Goal: Task Accomplishment & Management: Use online tool/utility

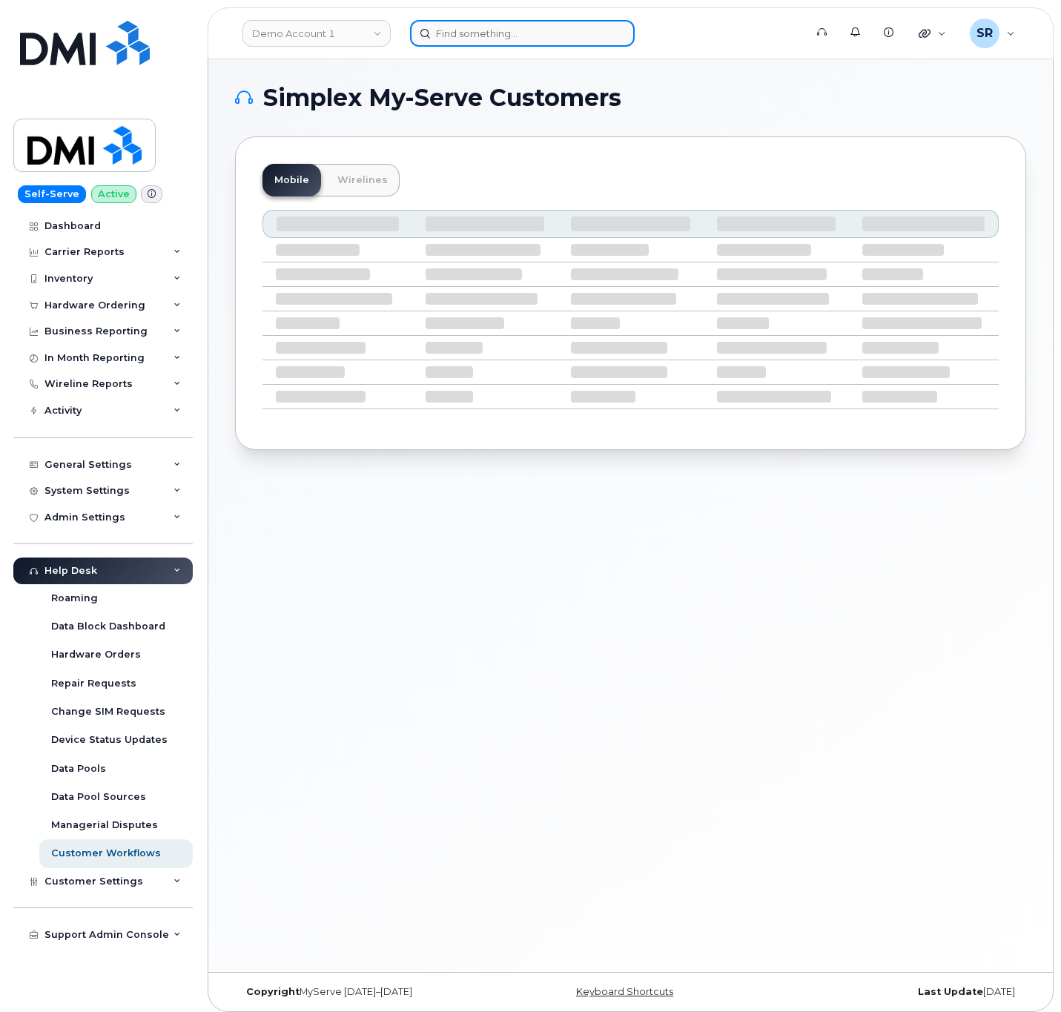
click at [452, 25] on input at bounding box center [522, 33] width 225 height 27
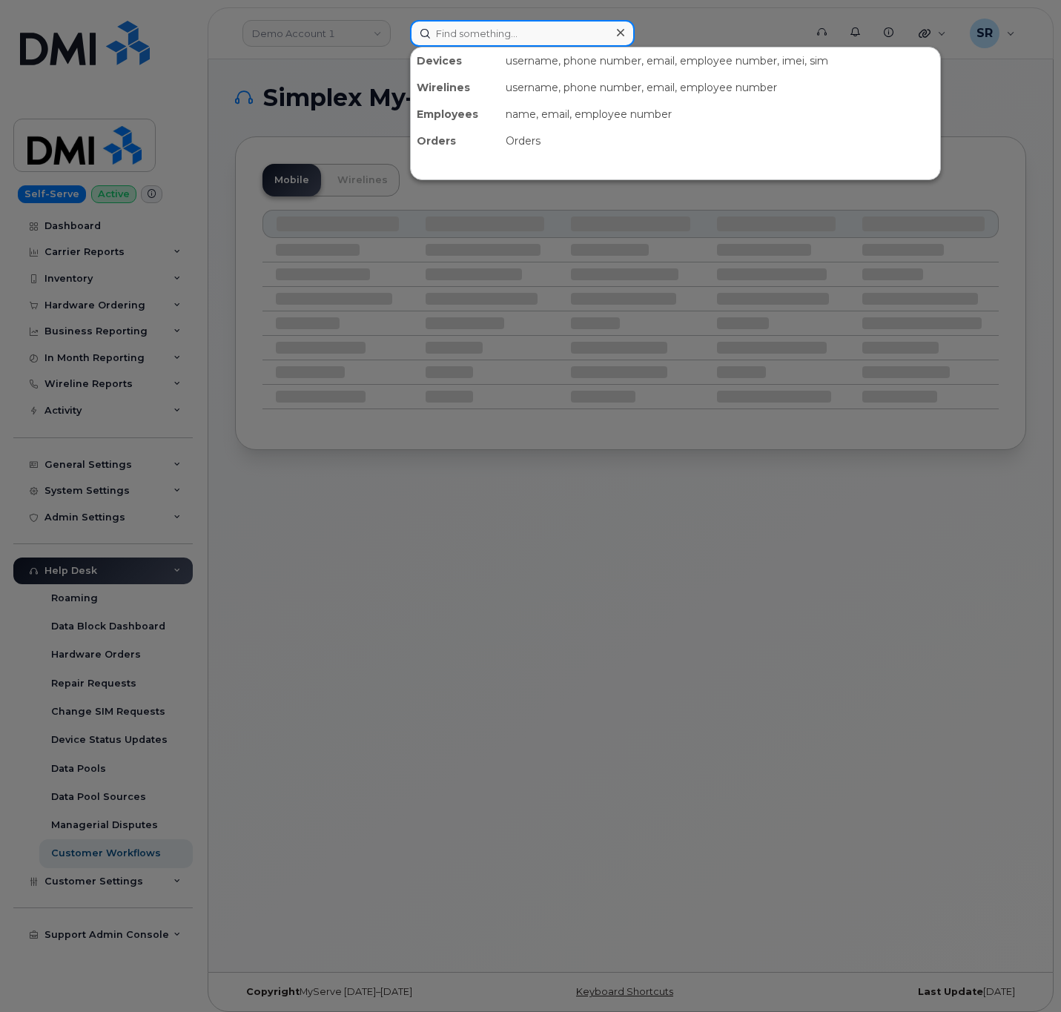
paste input "7023448933"
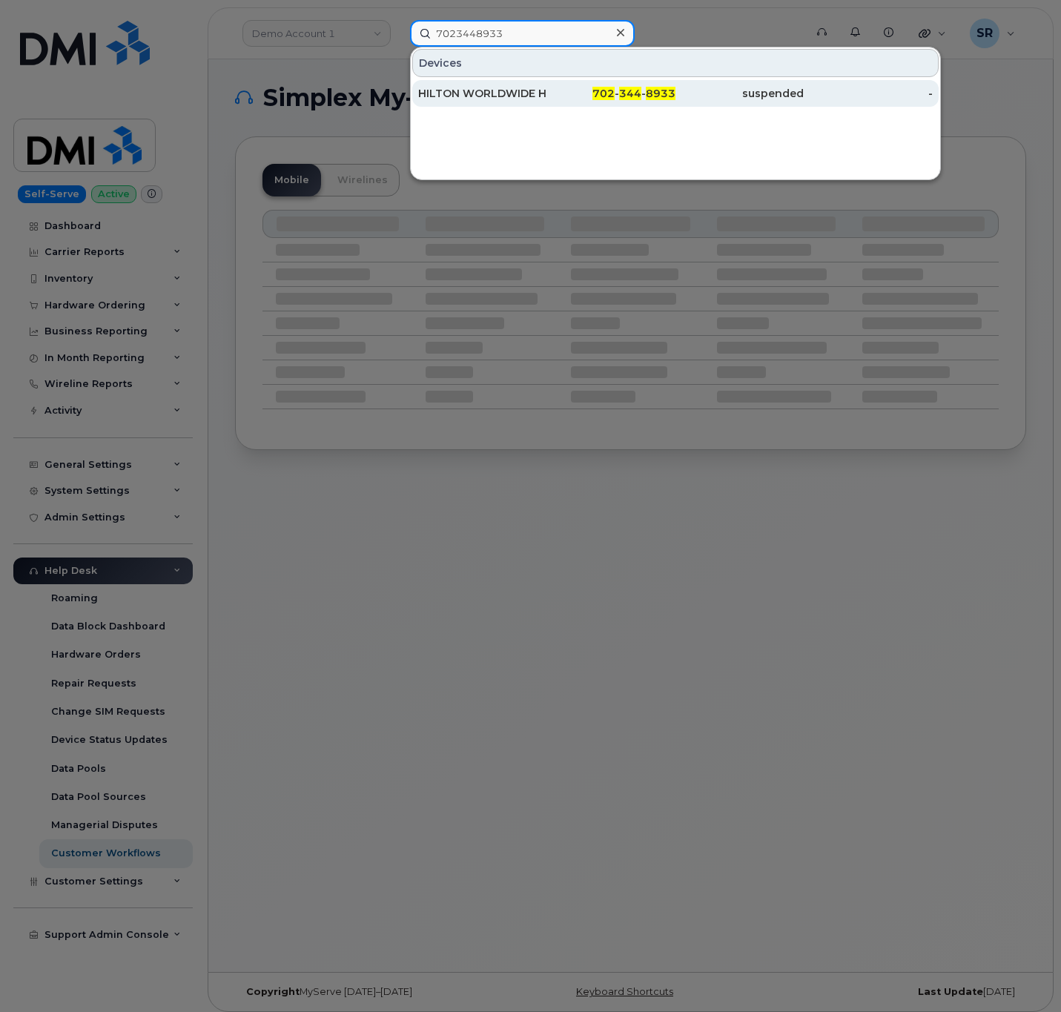
type input "7023448933"
click at [507, 89] on div "HILTON WORLDWIDE HOLDINGS INC." at bounding box center [482, 93] width 128 height 15
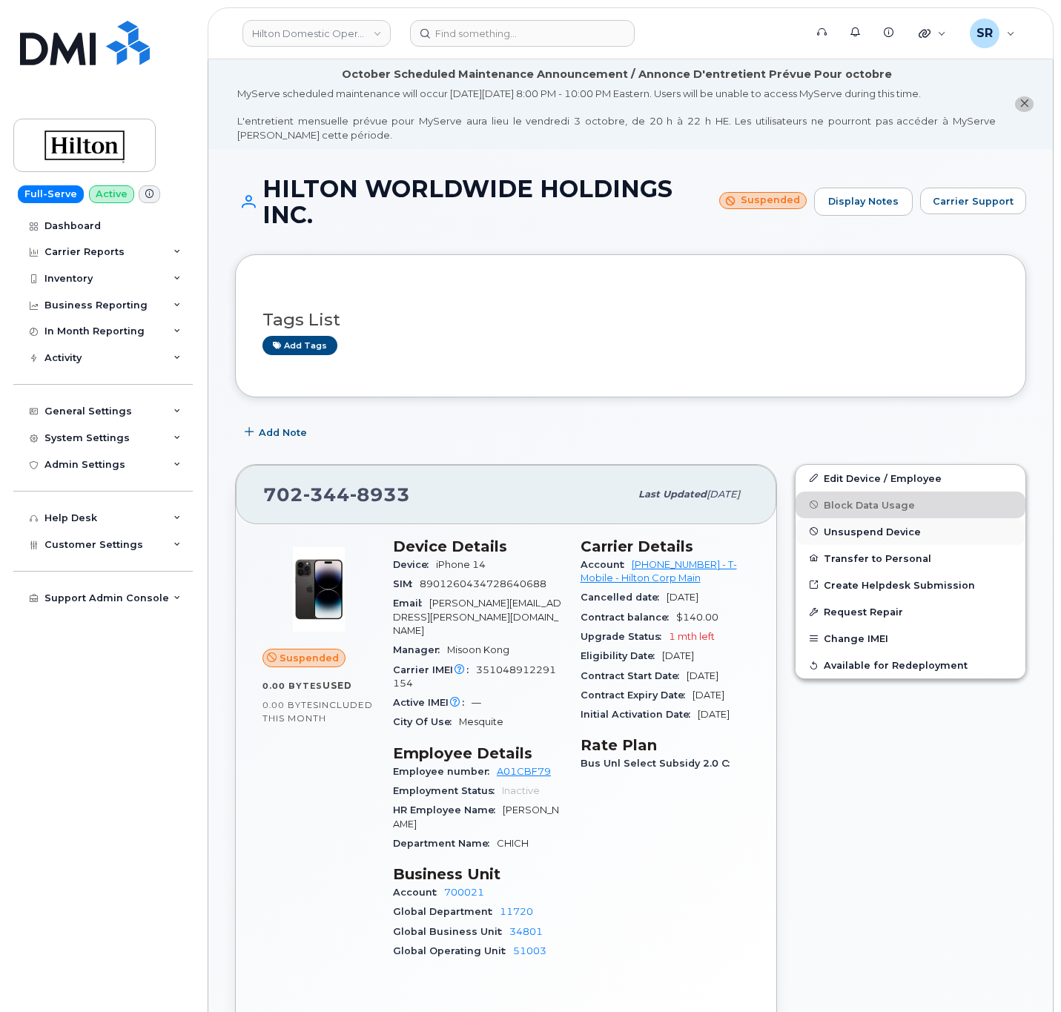
click at [899, 534] on span "Unsuspend Device" at bounding box center [872, 531] width 97 height 11
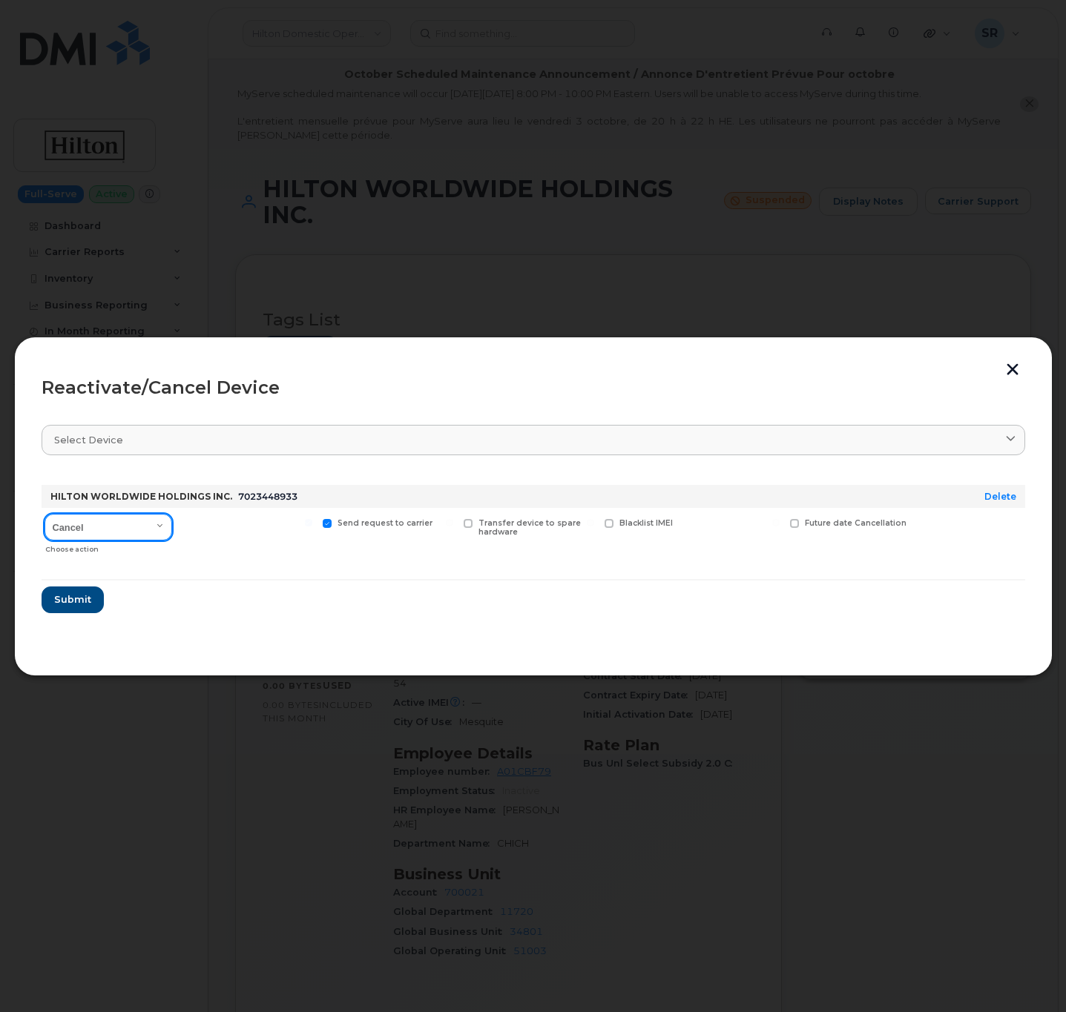
click at [125, 534] on select "Cancel Reactivate" at bounding box center [108, 527] width 128 height 27
click at [132, 526] on select "Cancel Reactivate" at bounding box center [108, 527] width 128 height 27
click at [252, 567] on form "HILTON WORLDWIDE HOLDINGS INC. 7023448933 Delete Cancel Reactivate Choose actio…" at bounding box center [533, 543] width 983 height 140
drag, startPoint x: 231, startPoint y: 499, endPoint x: 349, endPoint y: 497, distance: 117.9
click at [349, 497] on div "HILTON WORLDWIDE HOLDINGS INC. 7023448933" at bounding box center [494, 497] width 894 height 24
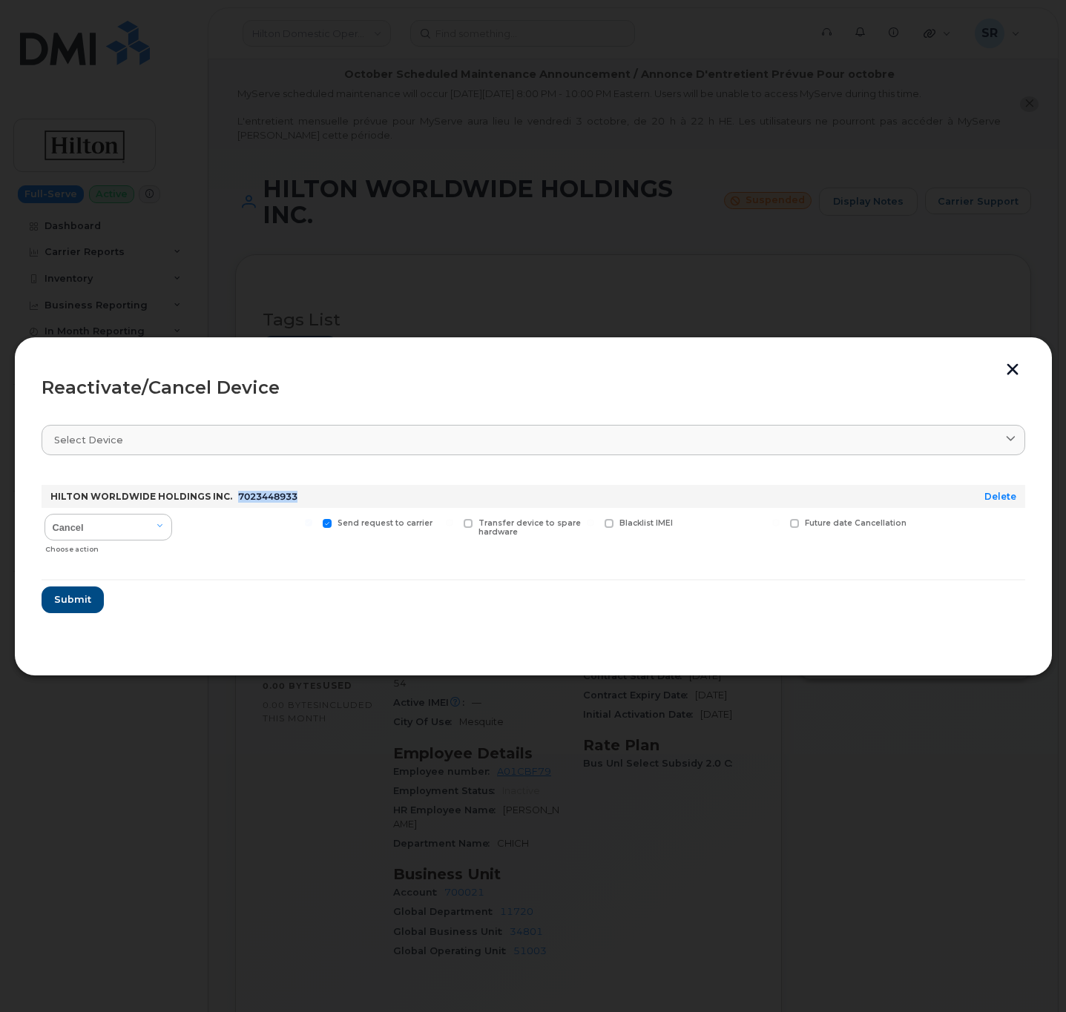
click at [1004, 369] on button "button" at bounding box center [1012, 371] width 22 height 16
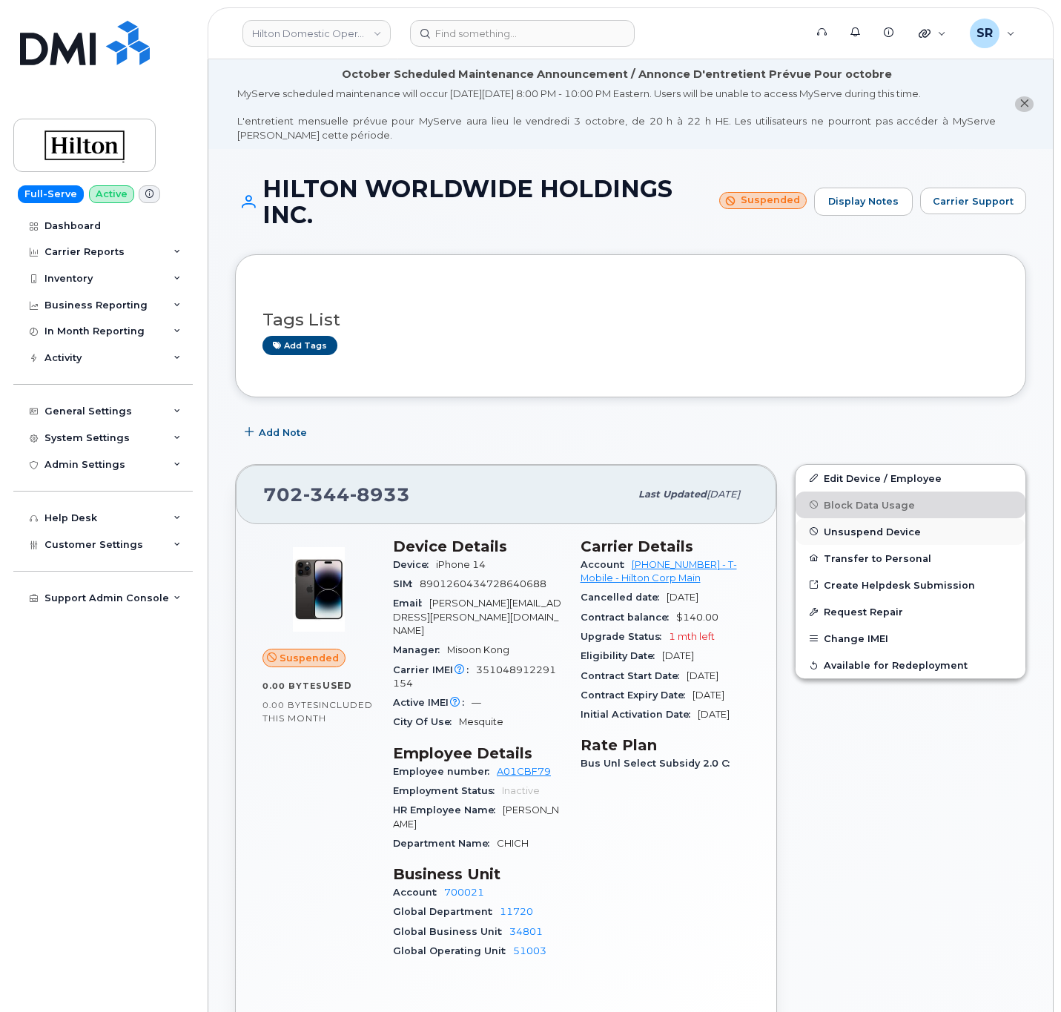
click at [859, 528] on span "Unsuspend Device" at bounding box center [872, 531] width 97 height 11
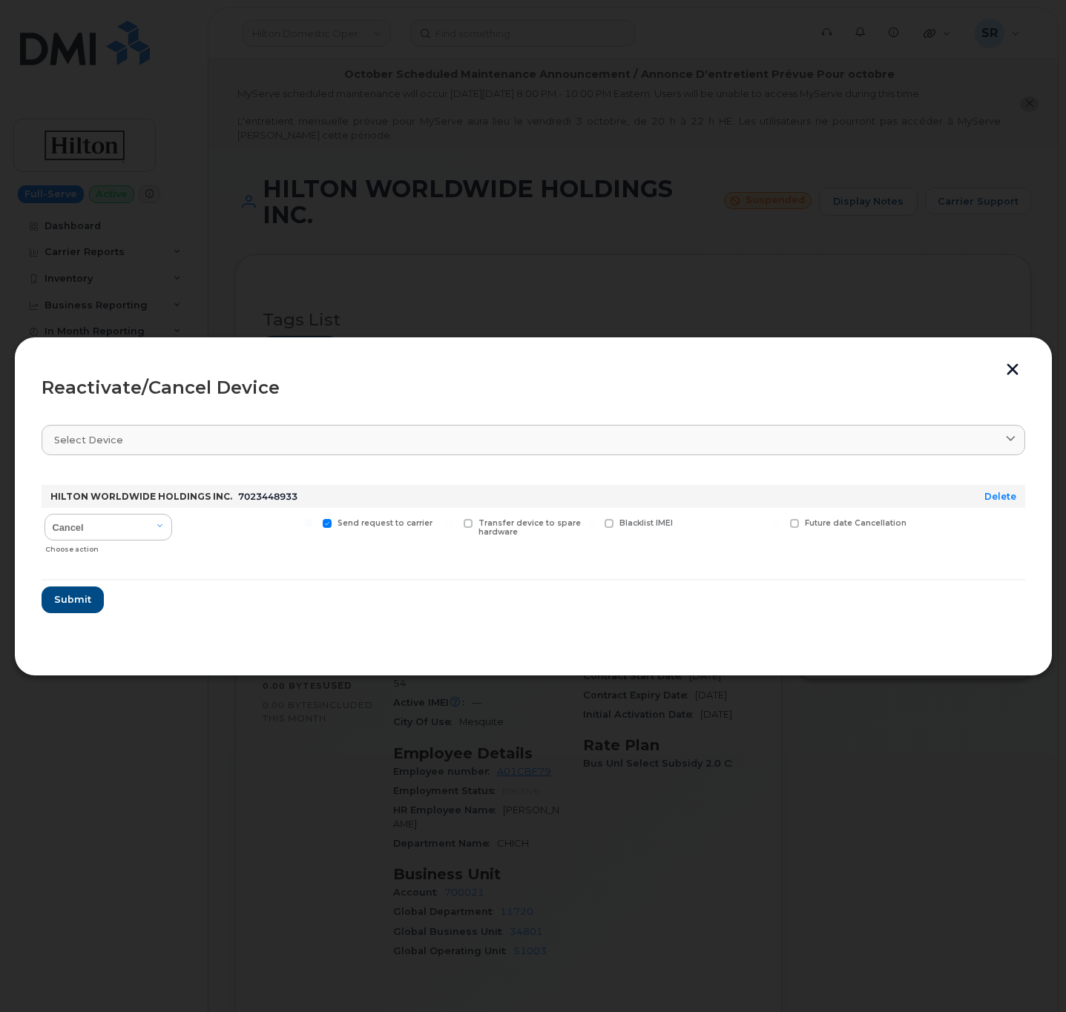
drag, startPoint x: 339, startPoint y: 369, endPoint x: 361, endPoint y: 423, distance: 57.8
click at [361, 423] on div "Reactivate/Cancel Device Select device Type first three symbols or more HILTON …" at bounding box center [533, 506] width 983 height 285
click at [332, 374] on header "Reactivate/Cancel Device" at bounding box center [533, 387] width 983 height 47
click at [73, 596] on span "Submit" at bounding box center [71, 599] width 37 height 14
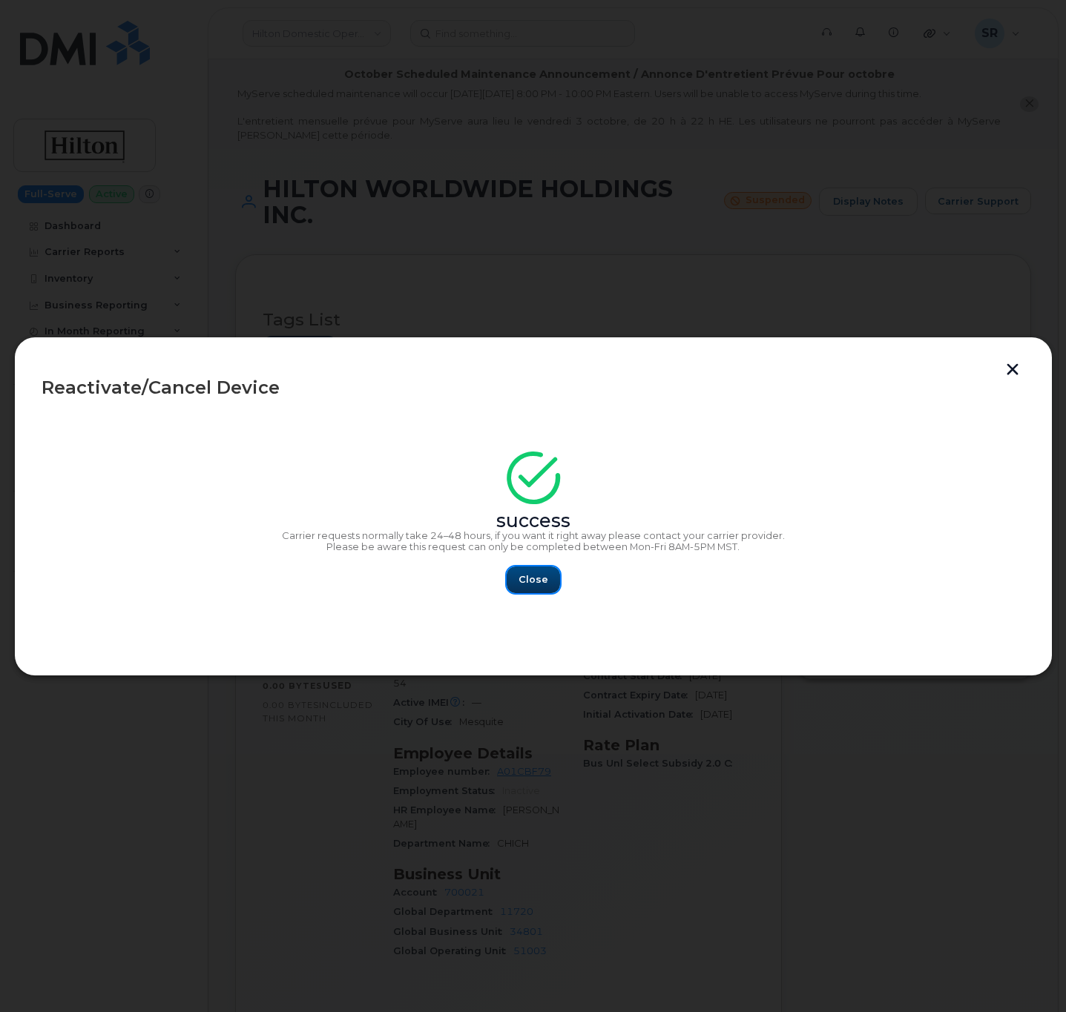
click at [535, 584] on span "Close" at bounding box center [533, 579] width 30 height 14
